Goal: Task Accomplishment & Management: Manage account settings

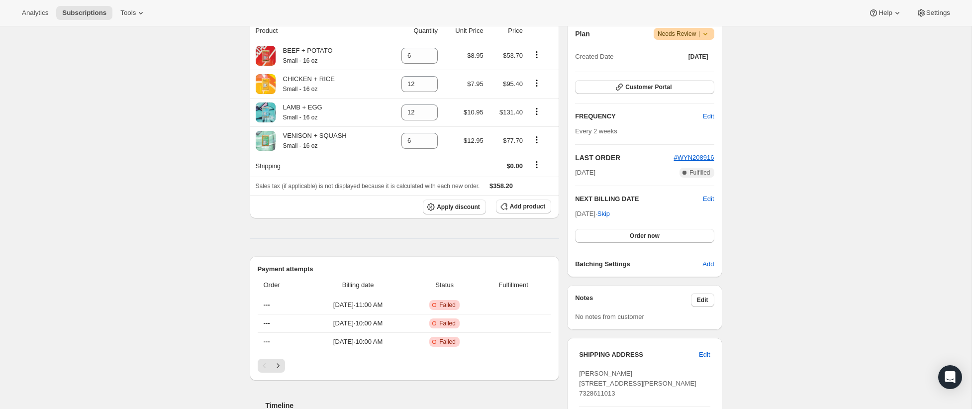
scroll to position [185, 0]
click at [274, 368] on icon "Next" at bounding box center [278, 365] width 10 height 10
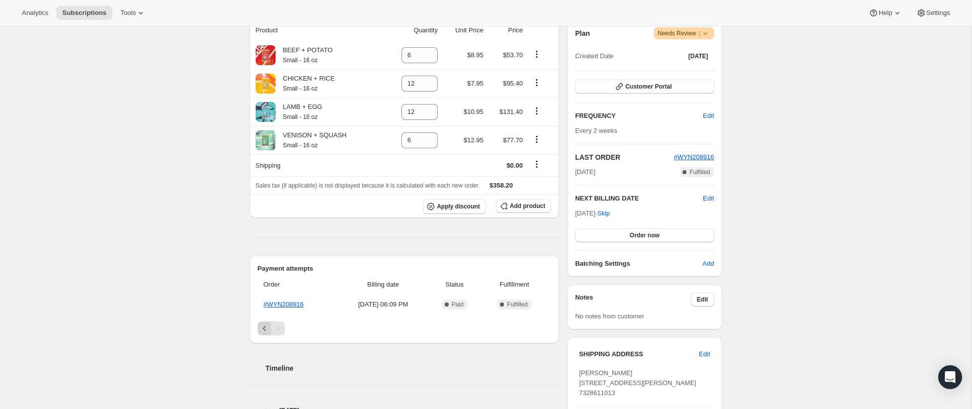
click at [261, 331] on icon "Previous" at bounding box center [265, 328] width 10 height 10
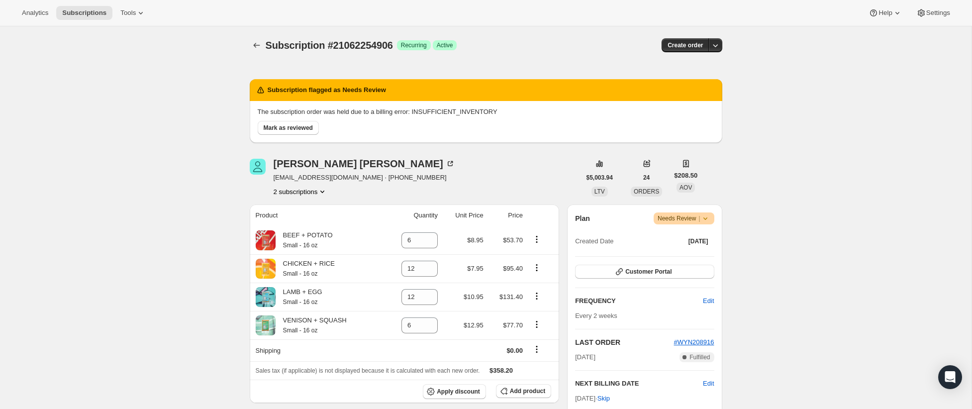
scroll to position [0, 0]
click at [700, 215] on span "|" at bounding box center [699, 218] width 1 height 8
click at [309, 192] on button "2 subscriptions" at bounding box center [301, 192] width 54 height 10
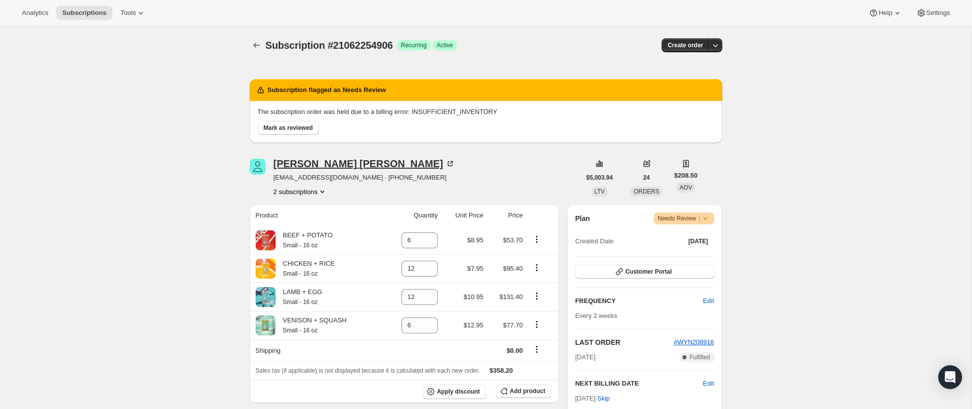
click at [324, 163] on div "Michael DeMarco" at bounding box center [365, 164] width 182 height 10
